Goal: Information Seeking & Learning: Learn about a topic

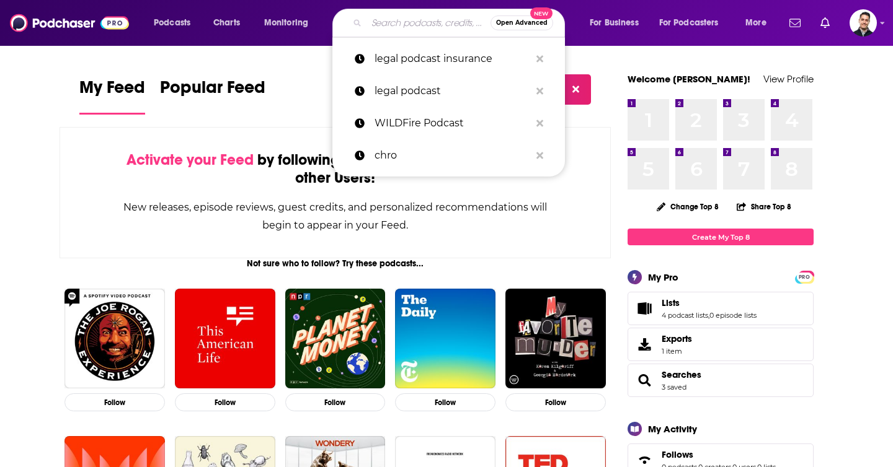
click at [391, 24] on input "Search podcasts, credits, & more..." at bounding box center [428, 23] width 124 height 20
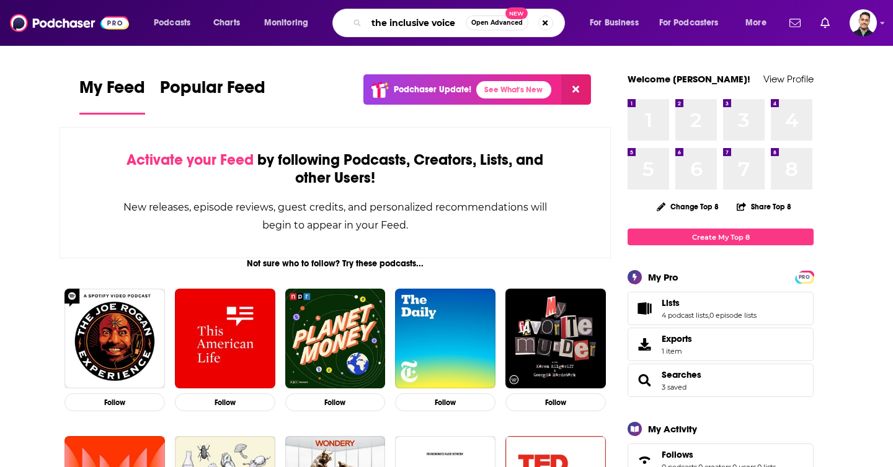
type input "the inclusive voice"
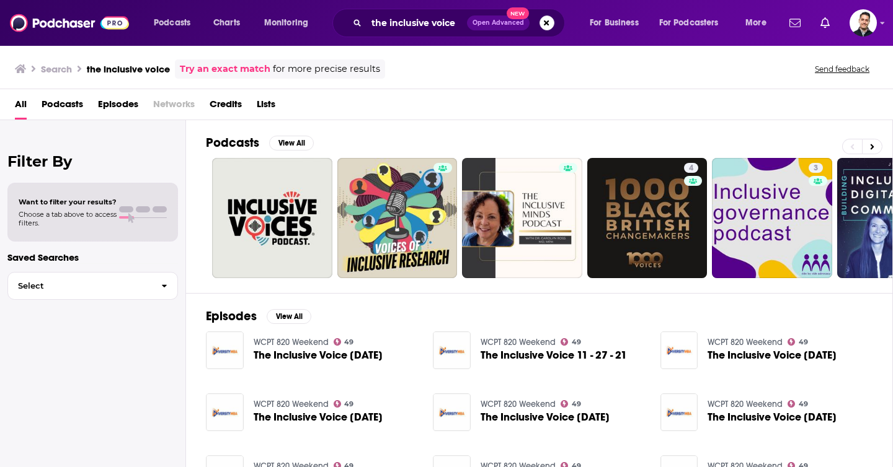
click at [298, 356] on span "The Inclusive Voice [DATE]" at bounding box center [318, 355] width 129 height 11
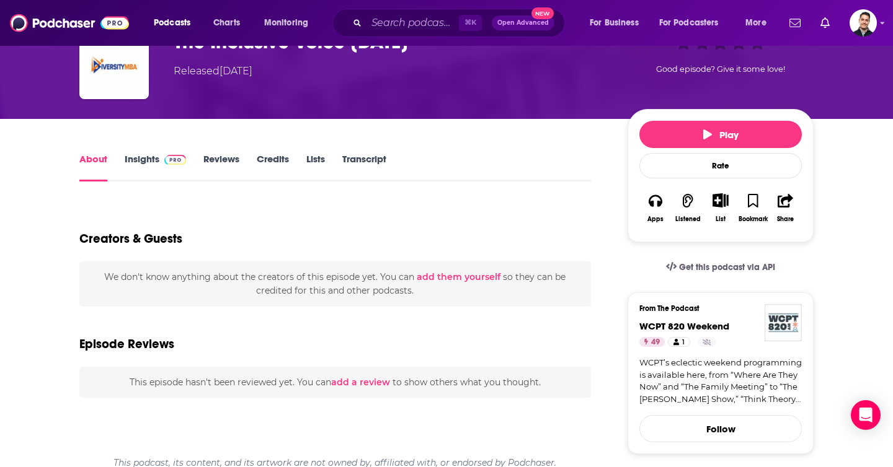
scroll to position [72, 0]
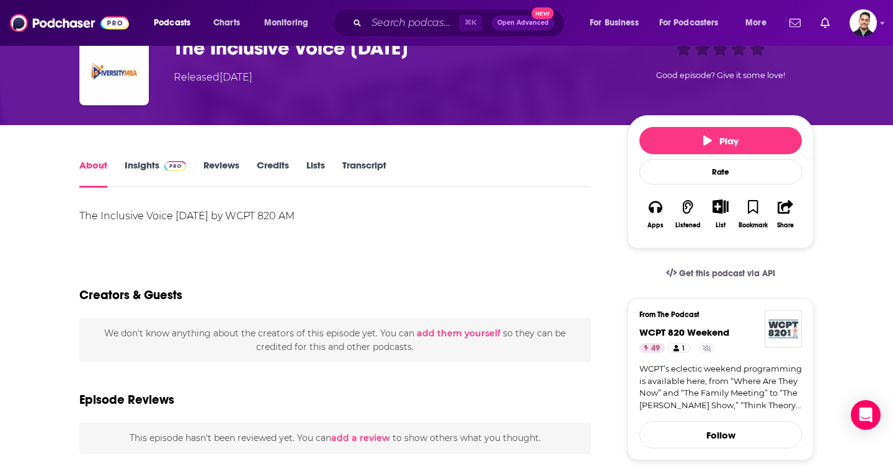
click at [136, 171] on link "Insights" at bounding box center [155, 173] width 61 height 29
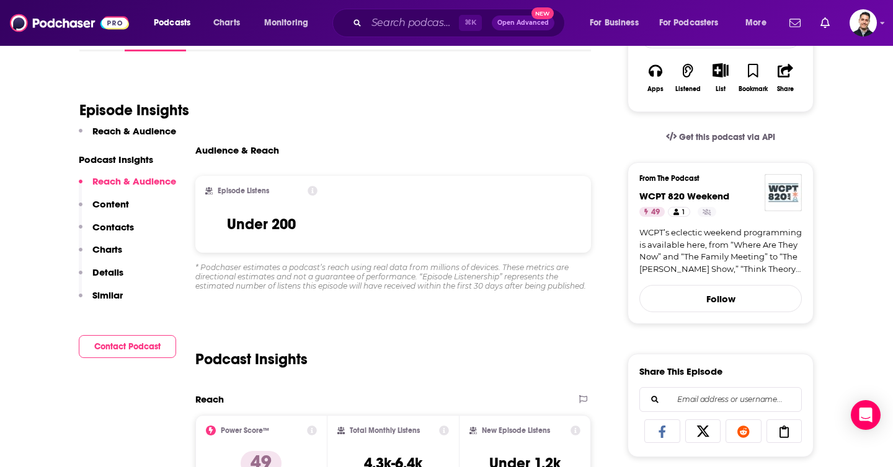
scroll to position [207, 0]
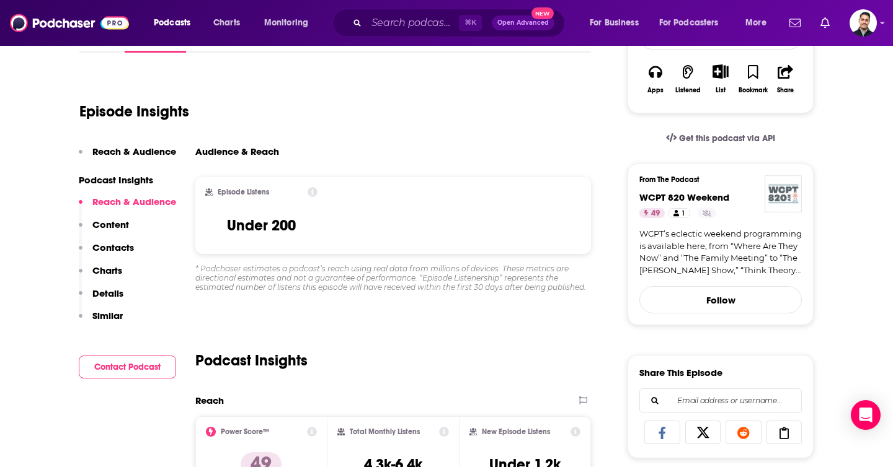
click at [781, 204] on img "WCPT 820 Weekend" at bounding box center [782, 193] width 37 height 37
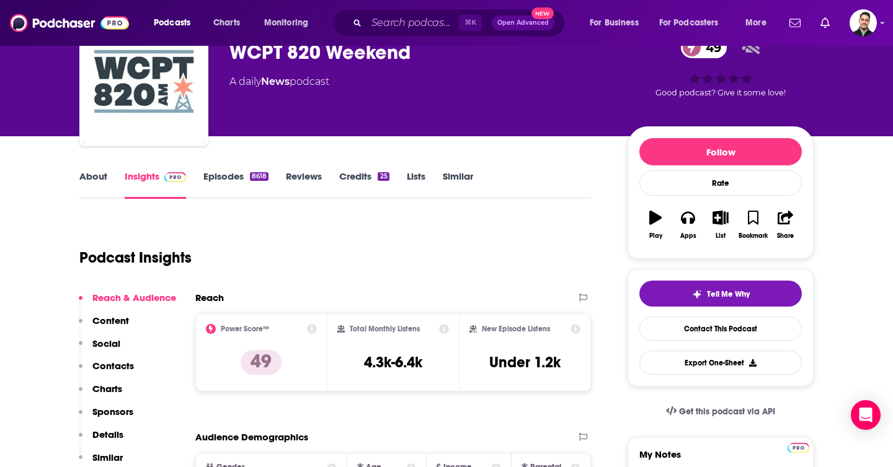
scroll to position [63, 0]
